Goal: Task Accomplishment & Management: Manage account settings

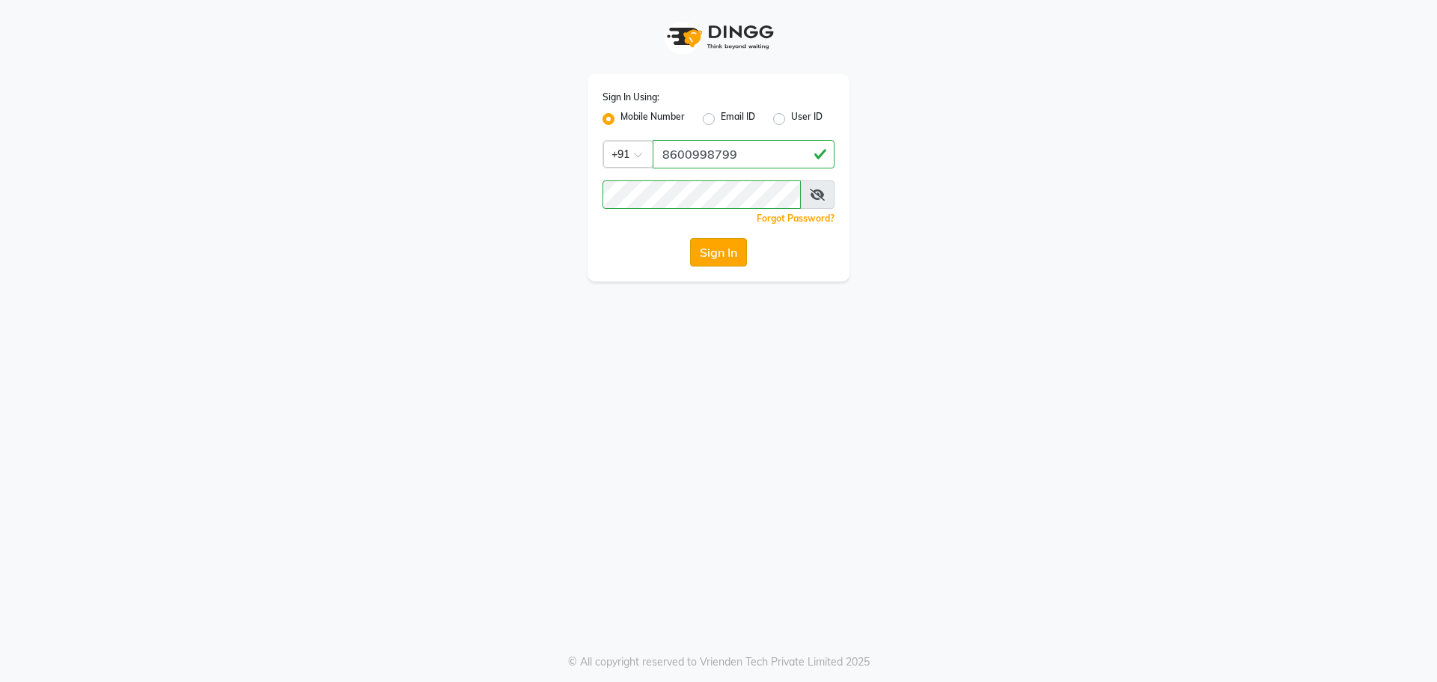
click at [724, 266] on button "Sign In" at bounding box center [718, 252] width 57 height 28
click at [724, 266] on div "Sign In" at bounding box center [718, 252] width 232 height 28
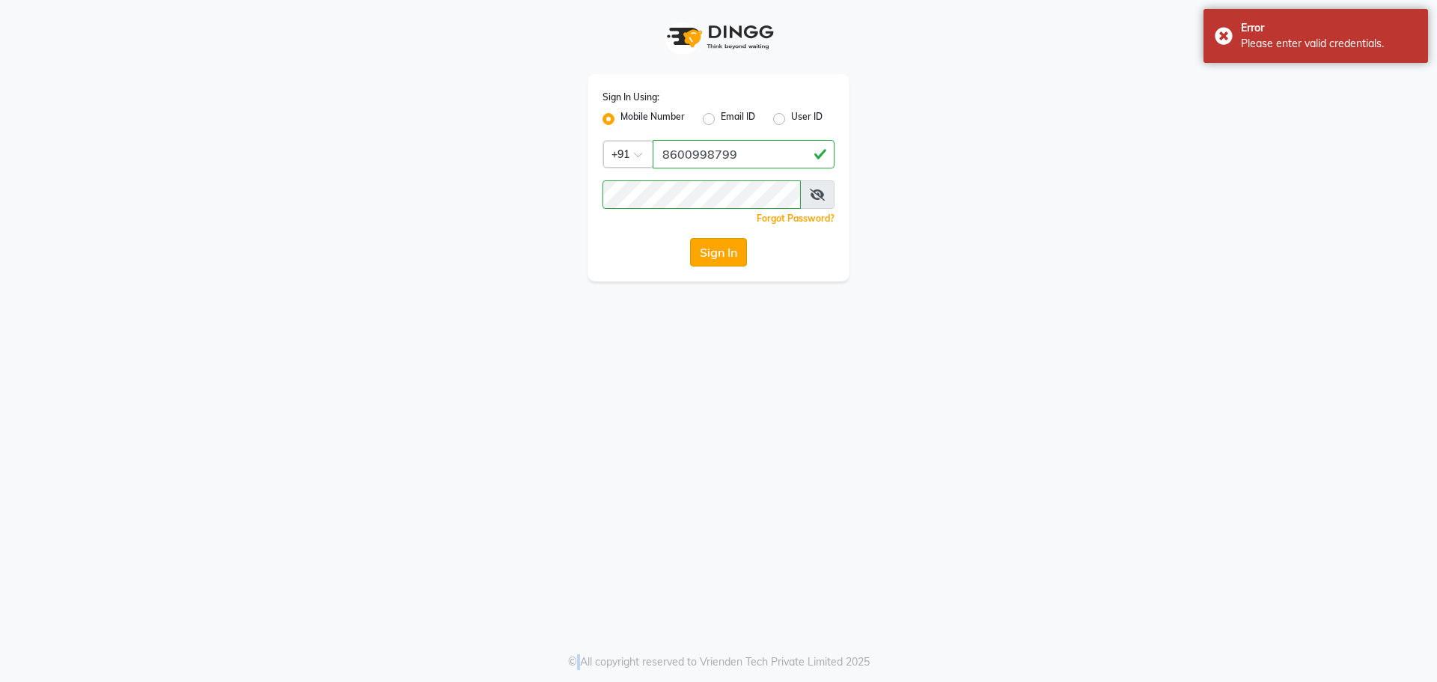
click at [724, 256] on button "Sign In" at bounding box center [718, 252] width 57 height 28
click at [812, 194] on icon at bounding box center [817, 195] width 15 height 12
click at [776, 156] on input "8600998799" at bounding box center [744, 154] width 182 height 28
type input "8"
type input "7"
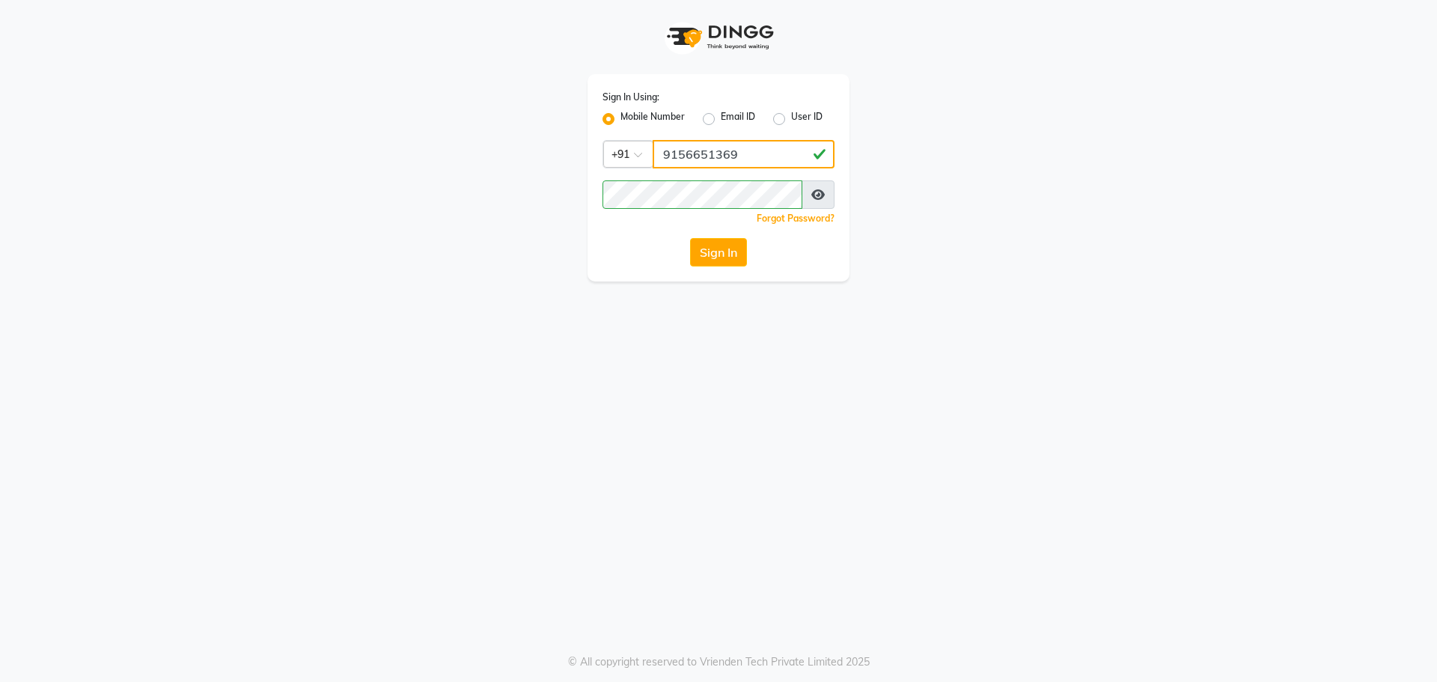
type input "9156651369"
drag, startPoint x: 864, startPoint y: 289, endPoint x: 844, endPoint y: 286, distance: 20.4
click at [864, 289] on div "Sign In Using: Mobile Number Email ID User ID Country Code × [PHONE_NUMBER] Rem…" at bounding box center [718, 341] width 1437 height 682
click at [733, 248] on button "Sign In" at bounding box center [718, 252] width 57 height 28
